Goal: Check status: Check status

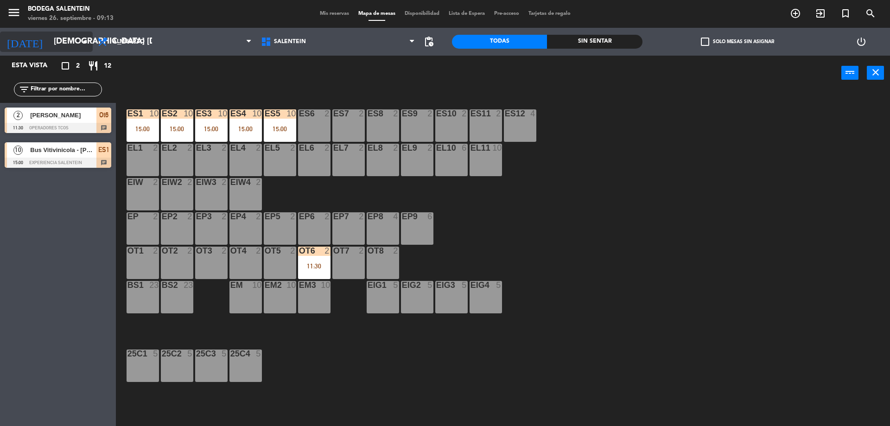
click at [64, 45] on input "[DEMOGRAPHIC_DATA] [DATE]" at bounding box center [103, 41] width 108 height 19
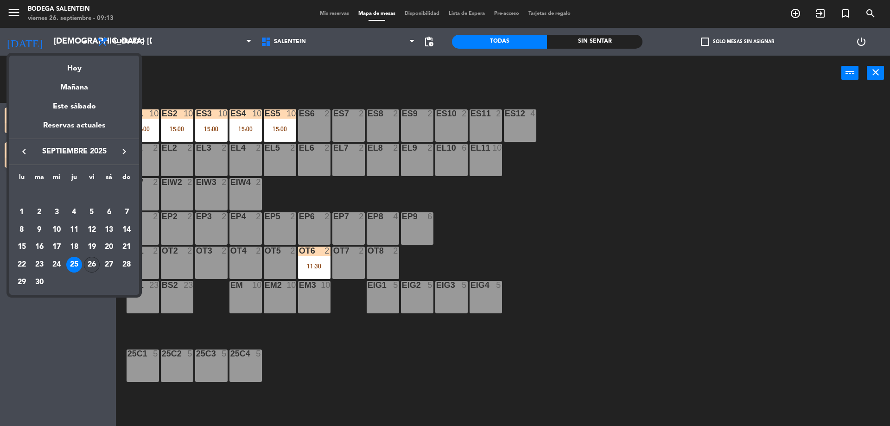
click at [87, 267] on div "26" at bounding box center [92, 265] width 16 height 16
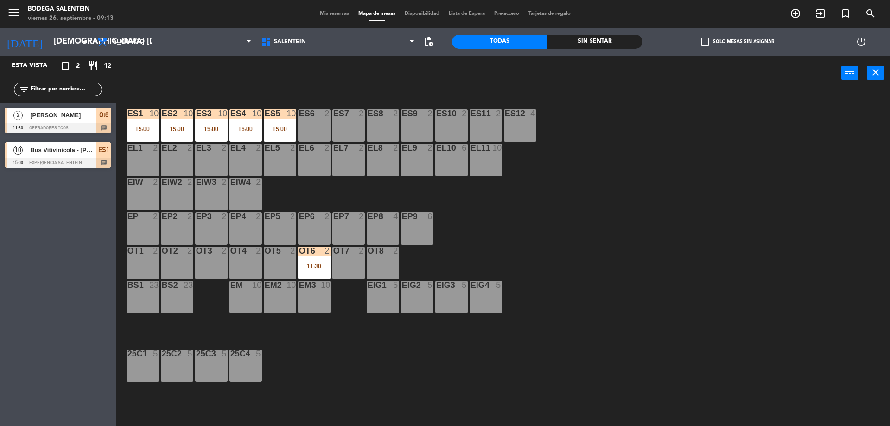
type input "vie. [DATE]"
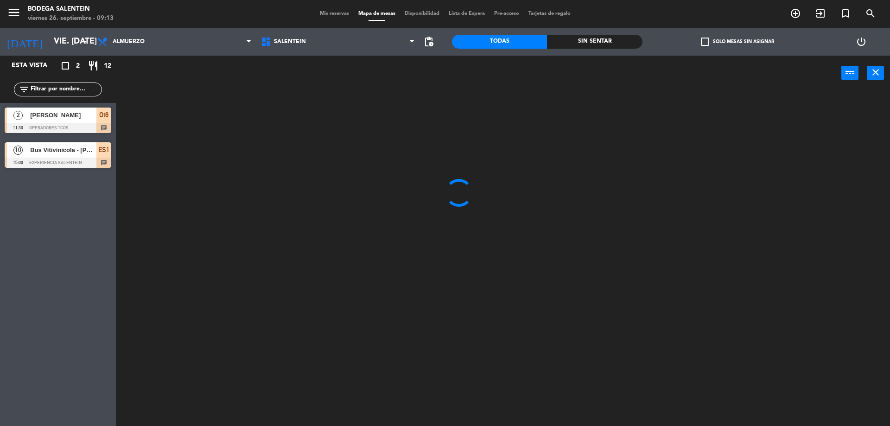
drag, startPoint x: 87, startPoint y: 267, endPoint x: 55, endPoint y: 277, distance: 33.9
click at [55, 277] on div "Esta vista crop_square 2 restaurant 12 filter_list 2 [PERSON_NAME] 11:30 Operad…" at bounding box center [58, 241] width 116 height 370
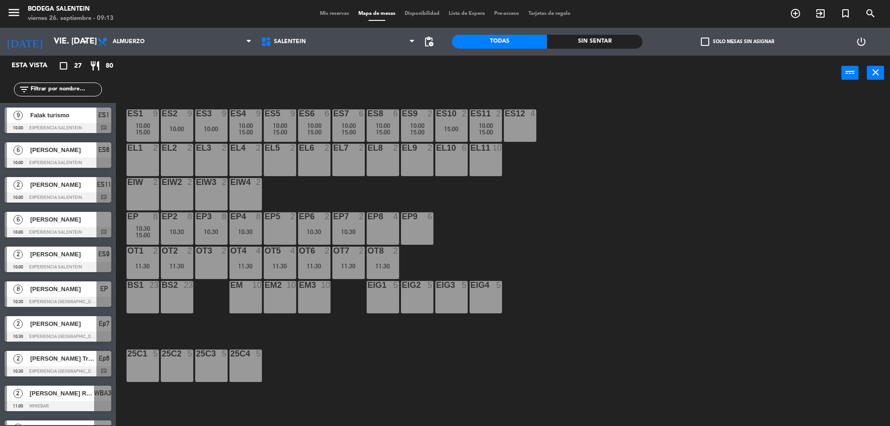
click at [333, 13] on span "Mis reservas" at bounding box center [334, 13] width 38 height 5
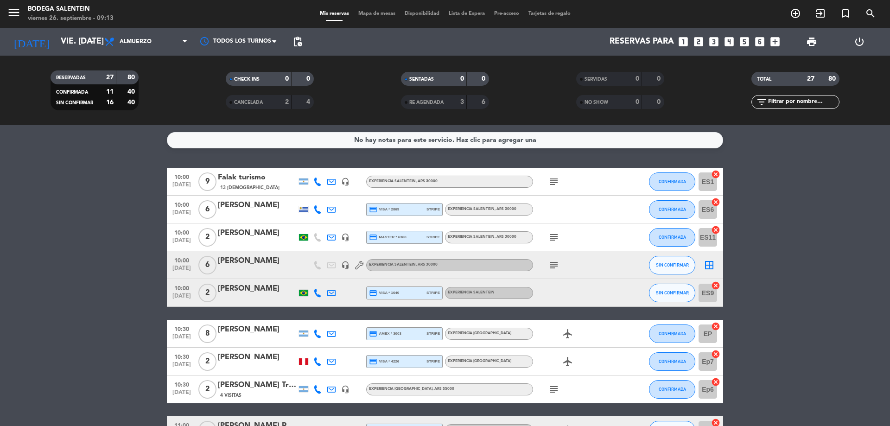
drag, startPoint x: 332, startPoint y: 15, endPoint x: 56, endPoint y: 220, distance: 344.1
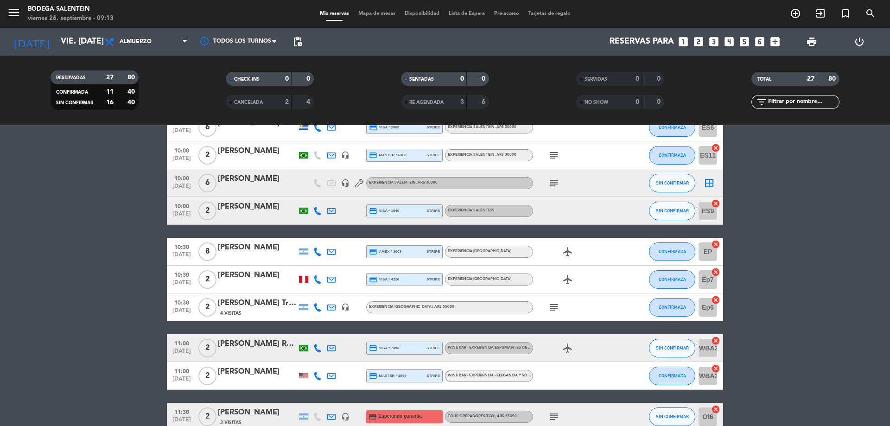
scroll to position [93, 0]
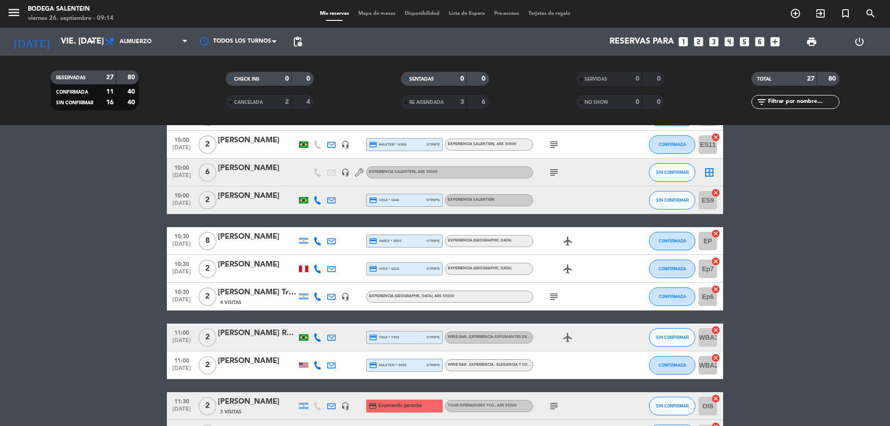
click at [527, 339] on div "WINE BAR - EXPERIENCIA ESPUMANTES DE ALTURA" at bounding box center [490, 337] width 85 height 6
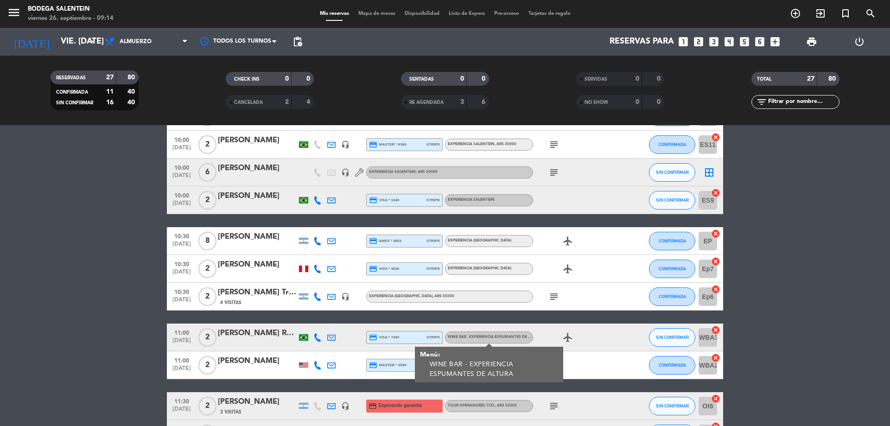
click at [530, 337] on span "WINE BAR - EXPERIENCIA ESPUMANTES DE ALTURA" at bounding box center [495, 337] width 95 height 4
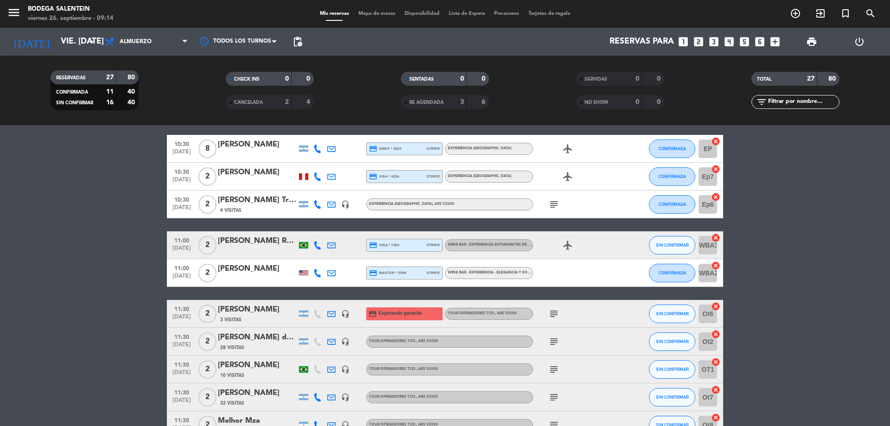
scroll to position [185, 0]
click at [520, 271] on span "WINE BAR - EXPERIENCIA - ELEGANCIA Y SOFISTICACIÓN DE [PERSON_NAME][GEOGRAPHIC_…" at bounding box center [537, 272] width 179 height 4
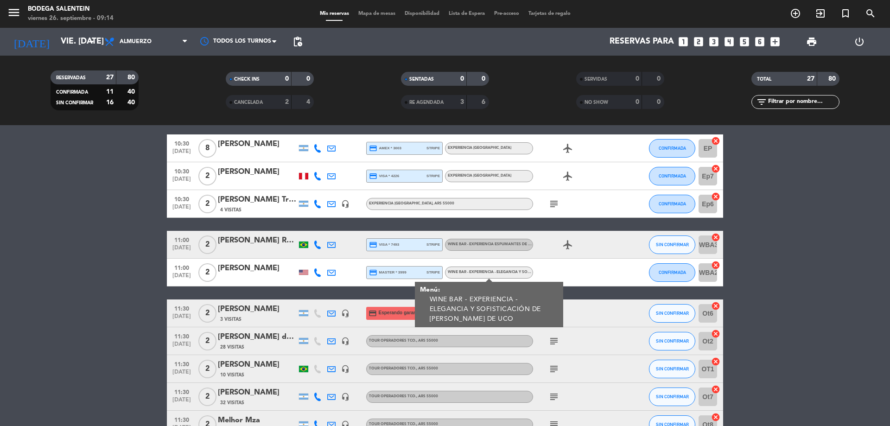
click at [520, 272] on span "WINE BAR - EXPERIENCIA - ELEGANCIA Y SOFISTICACIÓN DE [PERSON_NAME][GEOGRAPHIC_…" at bounding box center [537, 272] width 179 height 4
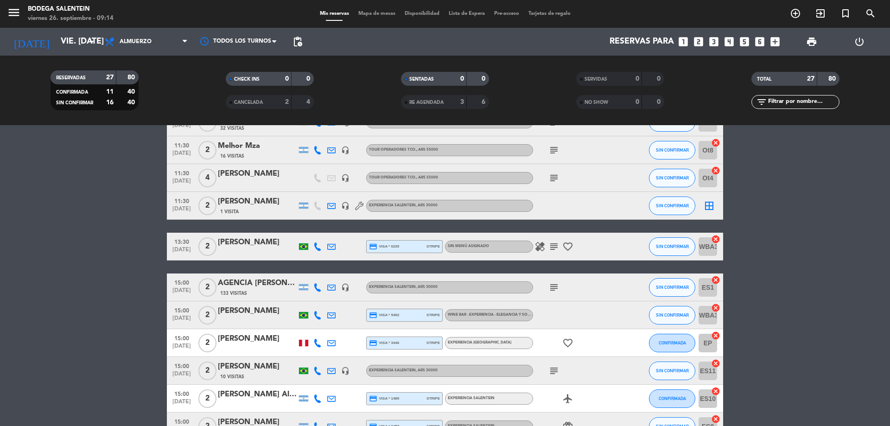
scroll to position [510, 0]
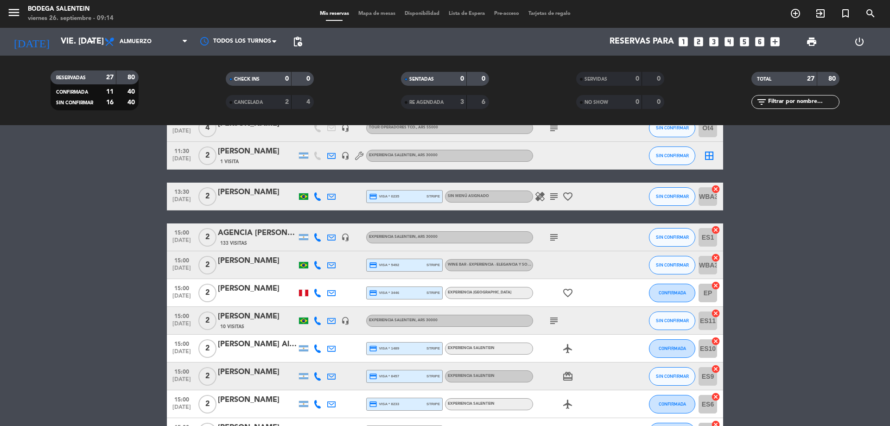
click at [515, 268] on div "WINE BAR - EXPERIENCIA - ELEGANCIA Y SOFISTICACIÓN DE [PERSON_NAME] DE UCO" at bounding box center [489, 265] width 88 height 12
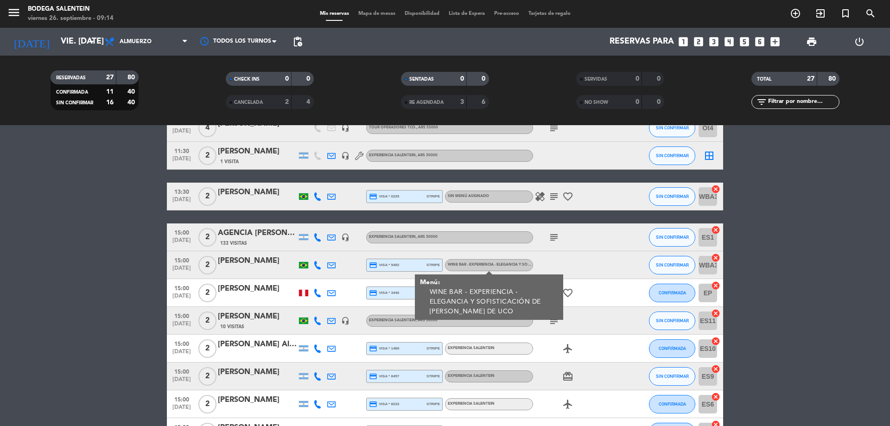
click at [519, 265] on span "WINE BAR - EXPERIENCIA - ELEGANCIA Y SOFISTICACIÓN DE [PERSON_NAME] DE UCO" at bounding box center [526, 265] width 157 height 4
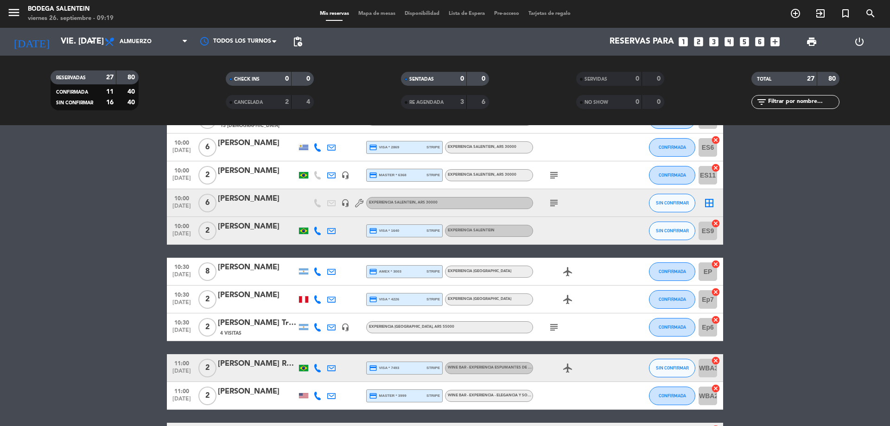
scroll to position [93, 0]
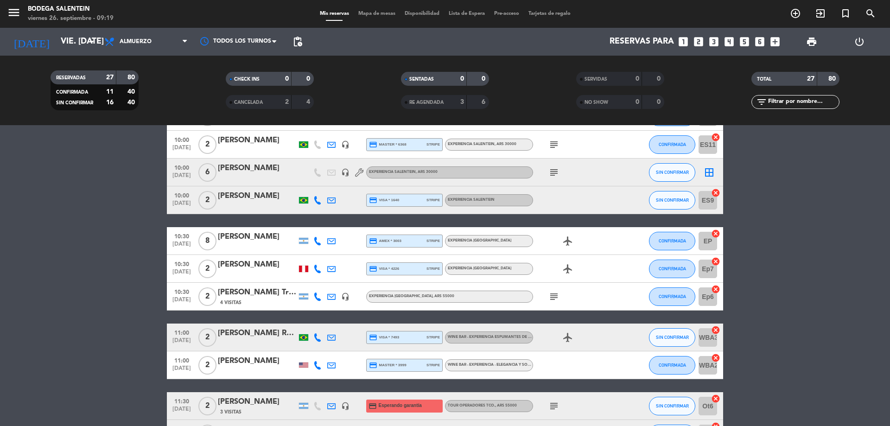
click at [518, 335] on span "WINE BAR - EXPERIENCIA ESPUMANTES DE ALTURA" at bounding box center [495, 337] width 95 height 4
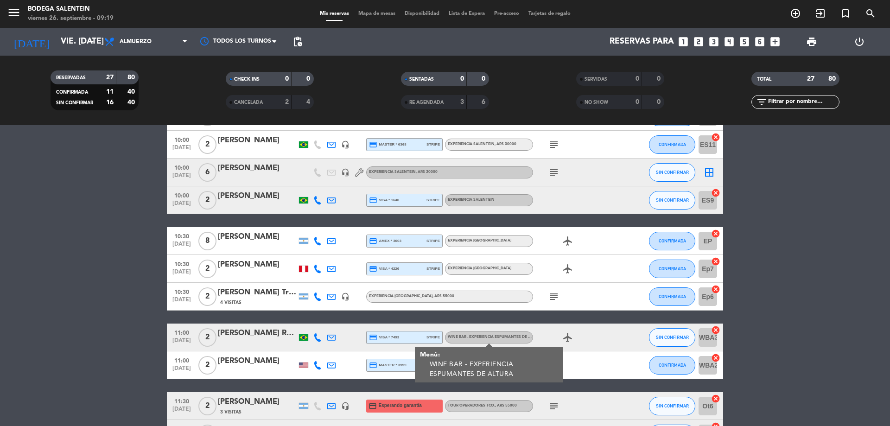
click at [518, 336] on span "WINE BAR - EXPERIENCIA ESPUMANTES DE ALTURA" at bounding box center [495, 337] width 95 height 4
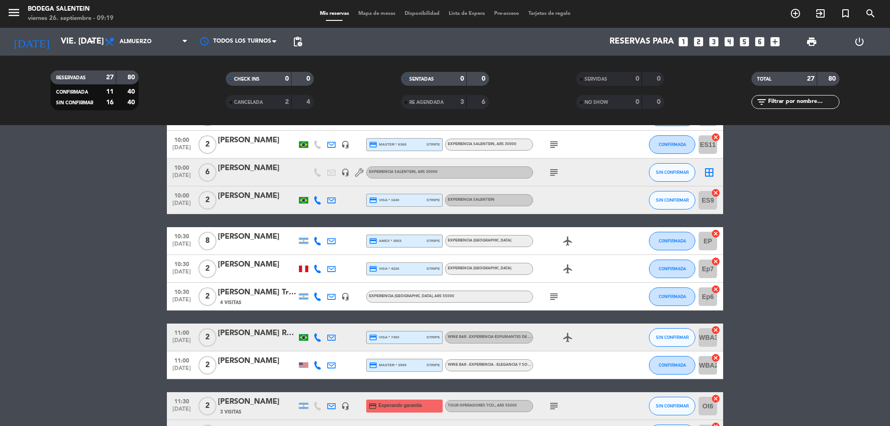
click at [304, 367] on div at bounding box center [303, 364] width 9 height 5
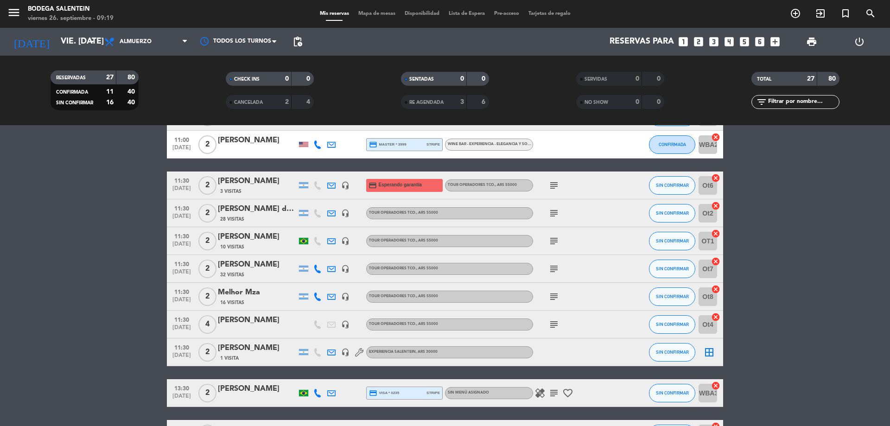
scroll to position [417, 0]
